Goal: Information Seeking & Learning: Learn about a topic

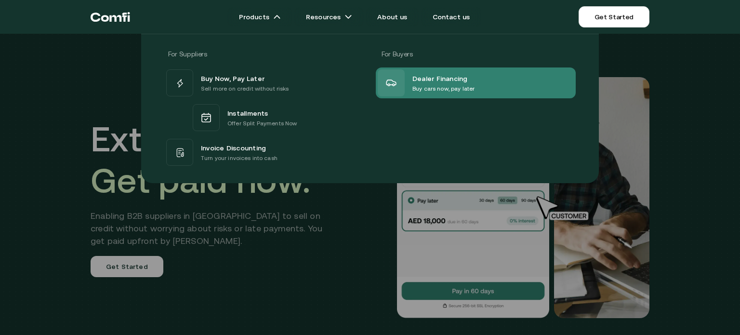
click at [389, 76] on div at bounding box center [391, 82] width 27 height 27
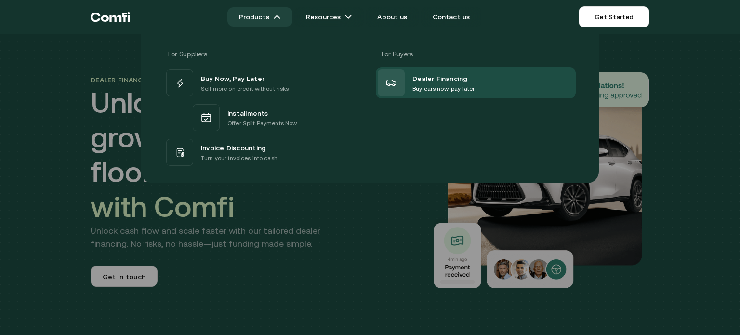
click at [275, 13] on link "Products" at bounding box center [259, 16] width 65 height 19
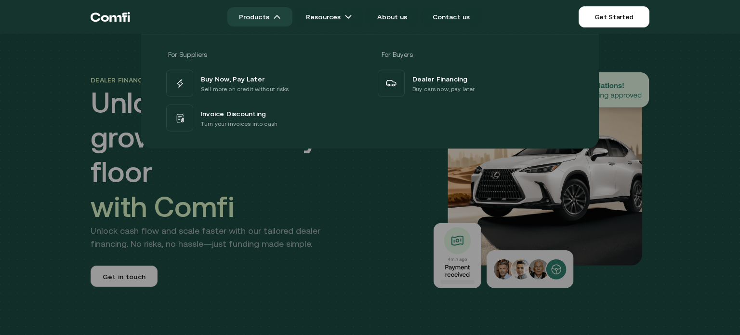
click at [268, 21] on link "Products" at bounding box center [259, 16] width 65 height 19
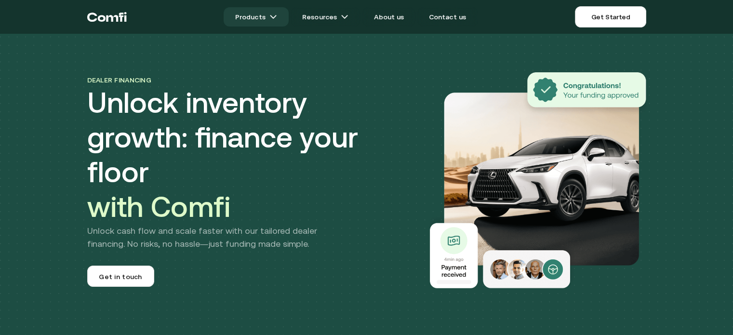
click at [279, 21] on link "Products" at bounding box center [256, 16] width 65 height 19
click at [277, 13] on img at bounding box center [273, 17] width 8 height 8
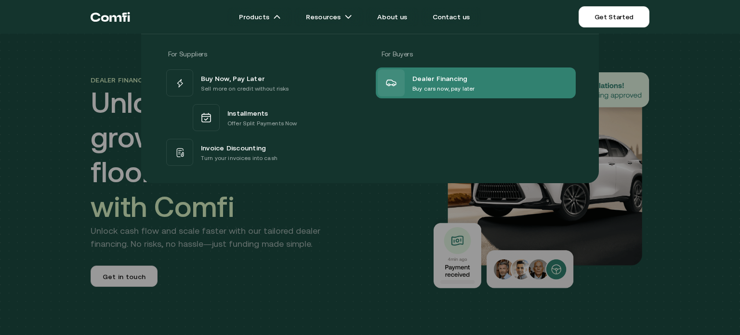
click at [396, 82] on icon at bounding box center [391, 83] width 10 height 6
